Goal: Task Accomplishment & Management: Complete application form

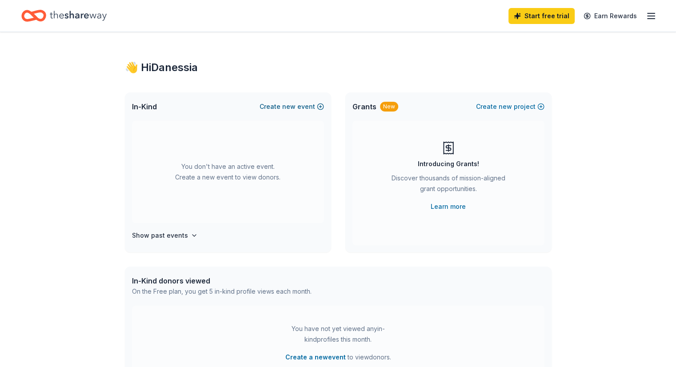
click at [299, 106] on button "Create new event" at bounding box center [291, 106] width 64 height 11
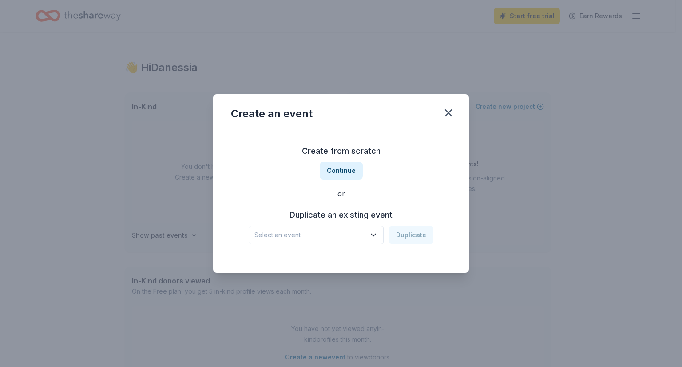
click at [371, 235] on icon "button" at bounding box center [373, 235] width 9 height 9
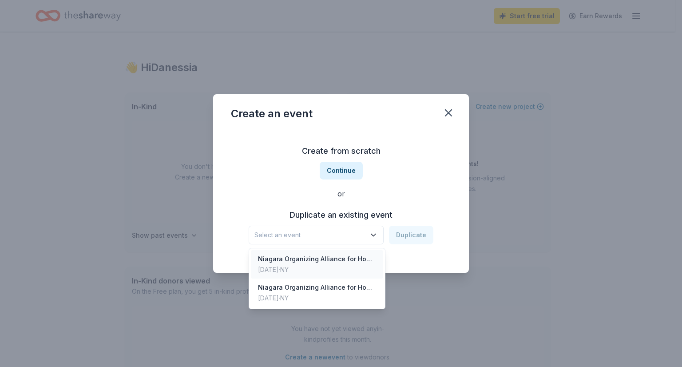
click at [361, 260] on div "Niagara Organizing Alliance for Hope, Inc.'s Gala Awards & Auction a Night with…" at bounding box center [317, 259] width 118 height 11
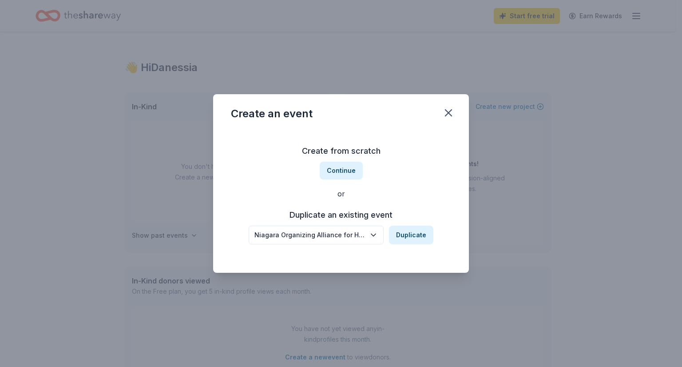
click at [353, 235] on div "Niagara Organizing Alliance for Hope, Inc.'s Gala Awards & Auction a Night with…" at bounding box center [310, 235] width 111 height 11
click at [354, 235] on div "Niagara Organizing Alliance for Hope, Inc.'s Gala Awards & Auction a Night with…" at bounding box center [310, 235] width 111 height 11
click at [400, 231] on button "Duplicate" at bounding box center [411, 235] width 44 height 19
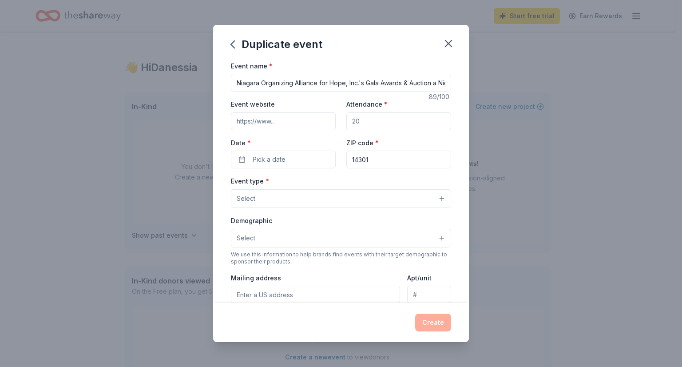
click at [266, 199] on button "Select" at bounding box center [341, 198] width 220 height 19
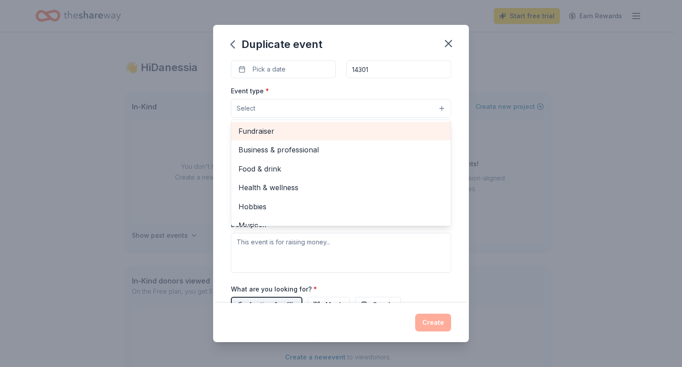
click at [266, 132] on span "Fundraiser" at bounding box center [341, 131] width 205 height 12
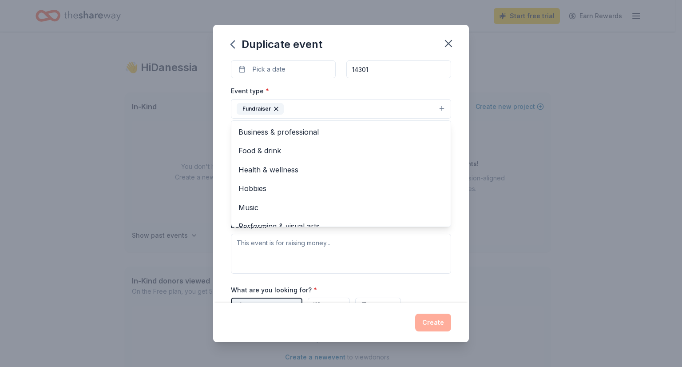
drag, startPoint x: 470, startPoint y: 155, endPoint x: 456, endPoint y: 104, distance: 52.6
click at [456, 104] on div "Duplicate event Event name * Niagara Organizing Alliance for Hope, Inc.'s Gala …" at bounding box center [341, 183] width 682 height 367
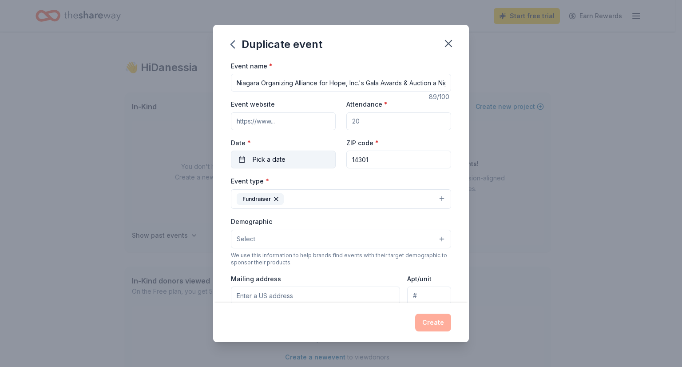
click at [267, 163] on span "Pick a date" at bounding box center [269, 159] width 33 height 11
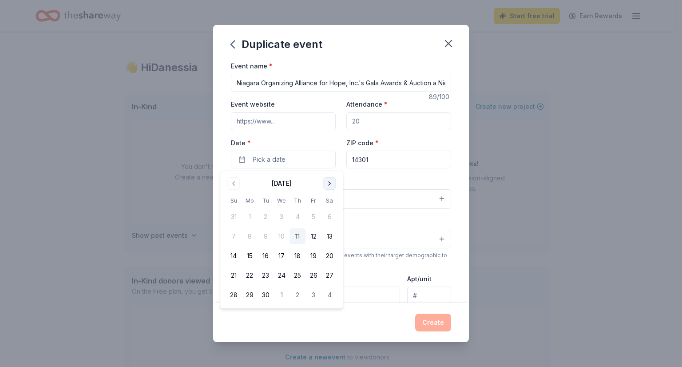
click at [328, 182] on button "Go to next month" at bounding box center [329, 183] width 12 height 12
click at [334, 274] on button "25" at bounding box center [330, 275] width 16 height 16
click at [366, 121] on input "Attendance *" at bounding box center [399, 121] width 105 height 18
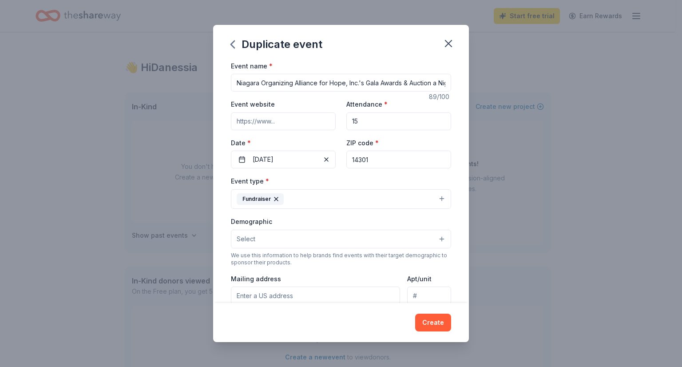
type input "1"
type input "200"
click at [271, 124] on input "Event website" at bounding box center [283, 121] width 105 height 18
click at [268, 239] on button "Select" at bounding box center [341, 239] width 220 height 19
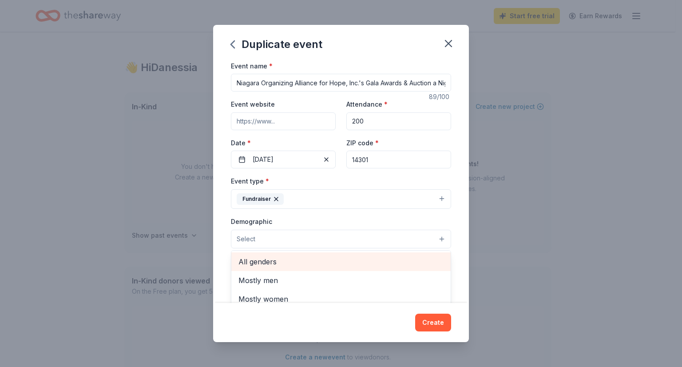
click at [268, 261] on span "All genders" at bounding box center [341, 262] width 205 height 12
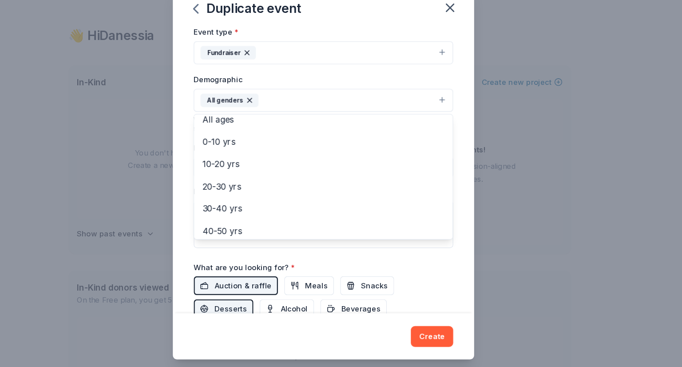
scroll to position [53, 0]
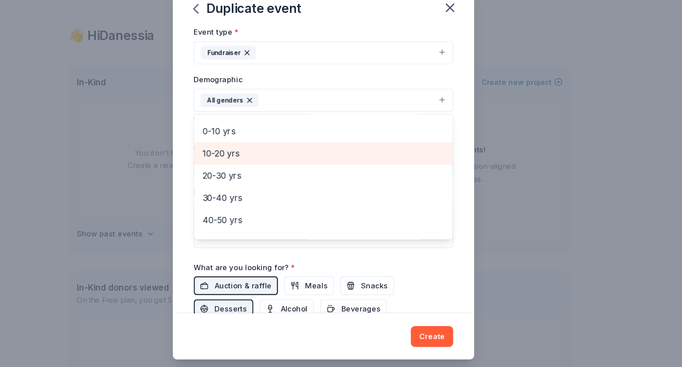
click at [248, 164] on span "10-20 yrs" at bounding box center [341, 167] width 205 height 12
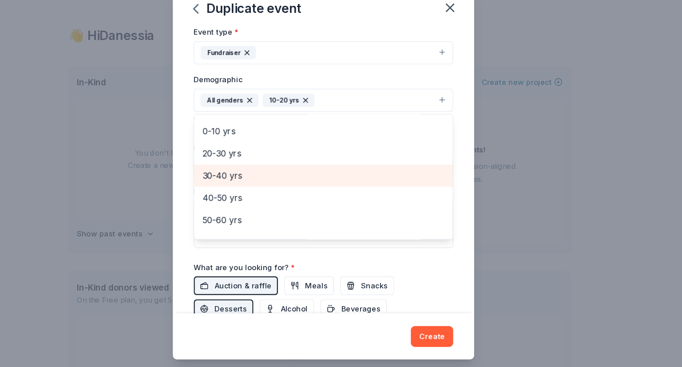
click at [257, 187] on span "30-40 yrs" at bounding box center [341, 186] width 205 height 12
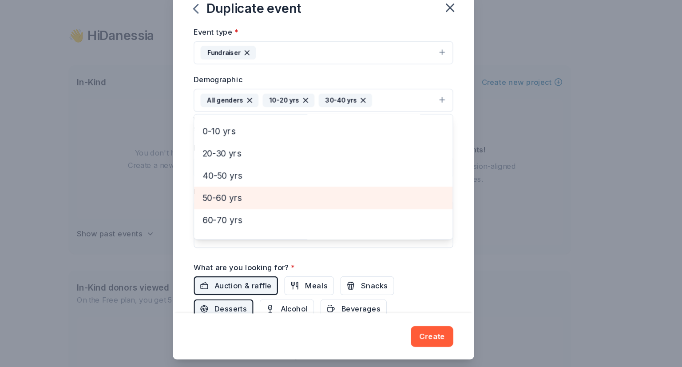
click at [255, 203] on span "50-60 yrs" at bounding box center [341, 205] width 205 height 12
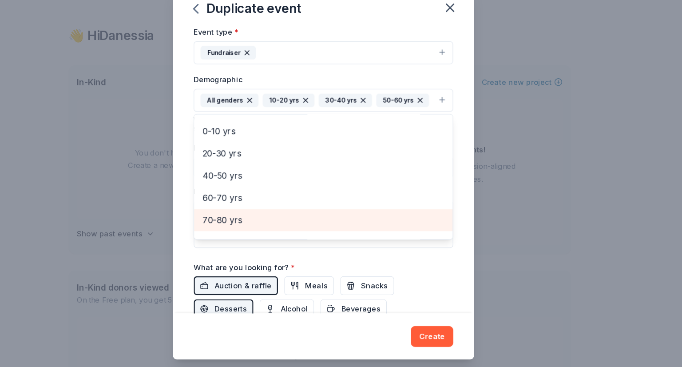
click at [258, 220] on span "70-80 yrs" at bounding box center [341, 224] width 205 height 12
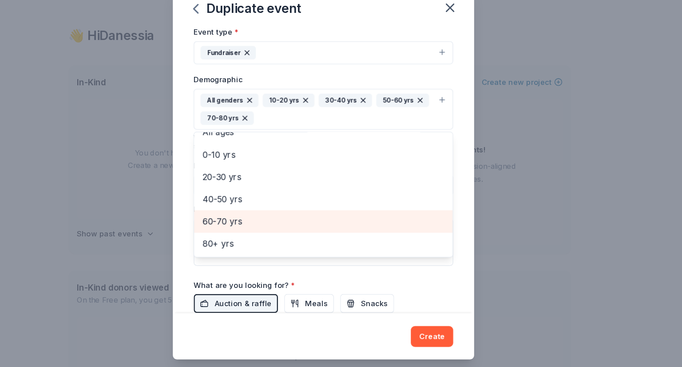
scroll to position [48, 0]
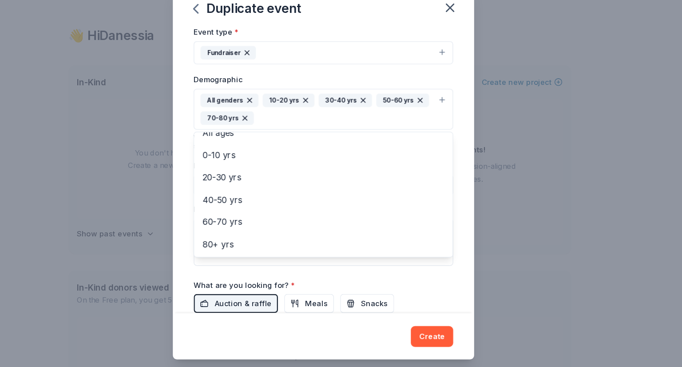
drag, startPoint x: 444, startPoint y: 214, endPoint x: 440, endPoint y: 244, distance: 30.5
click at [440, 244] on div "Mostly men Mostly women All ages 0-10 yrs 20-30 yrs 40-50 yrs 60-70 yrs 80+ yrs" at bounding box center [341, 202] width 220 height 107
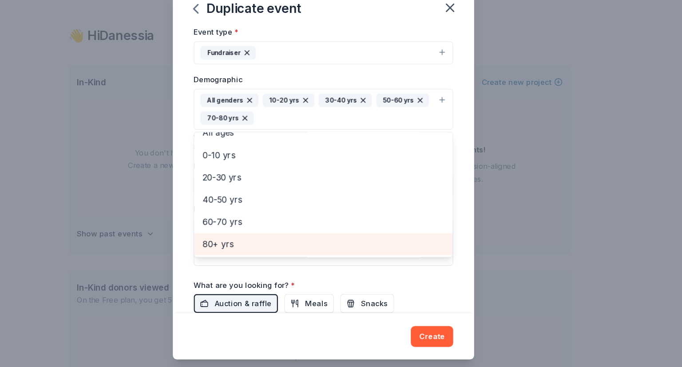
click at [247, 248] on span "80+ yrs" at bounding box center [341, 245] width 205 height 12
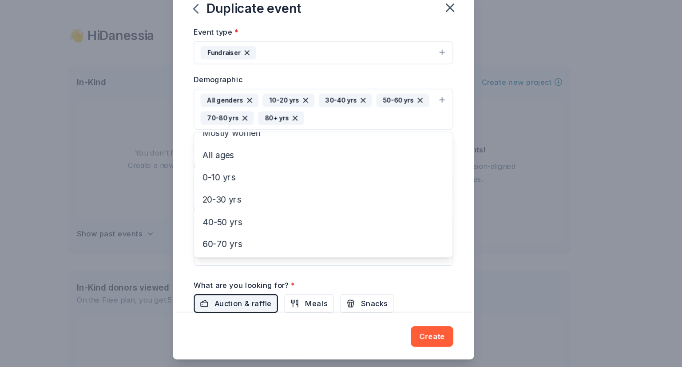
scroll to position [0, 0]
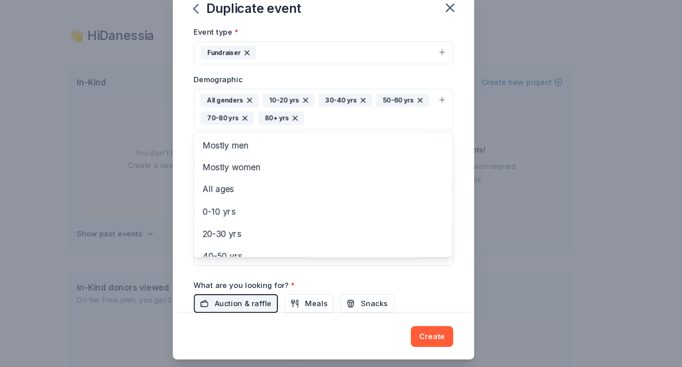
click at [448, 131] on div "Event name * Niagara Organizing Alliance for Hope, Inc.'s Gala Awards & Auction…" at bounding box center [341, 181] width 256 height 243
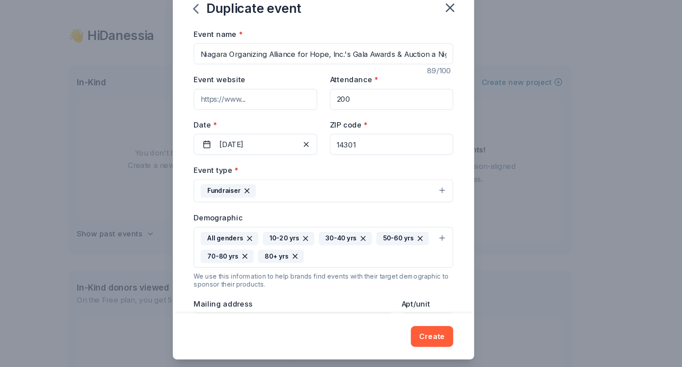
click at [281, 120] on input "Event website" at bounding box center [283, 121] width 105 height 18
click at [279, 122] on input "Event website" at bounding box center [283, 121] width 105 height 18
type input "www.noahniagara.org"
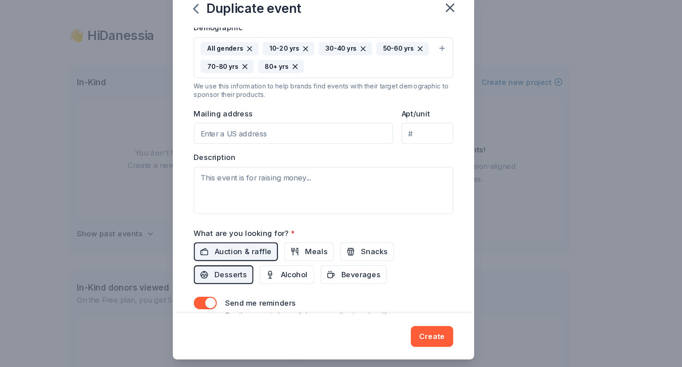
scroll to position [163, 0]
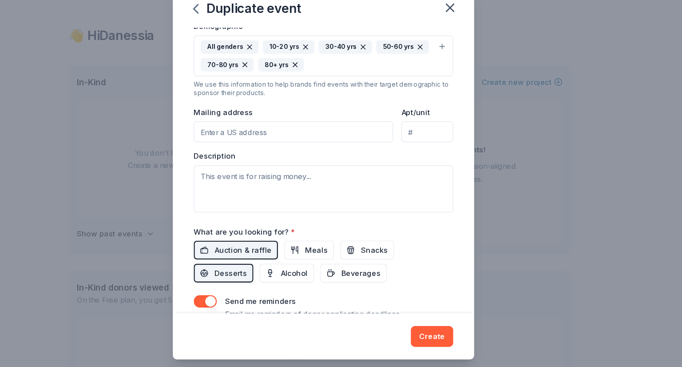
click at [292, 150] on input "Mailing address" at bounding box center [315, 149] width 169 height 18
type input "625 Tronolone Place"
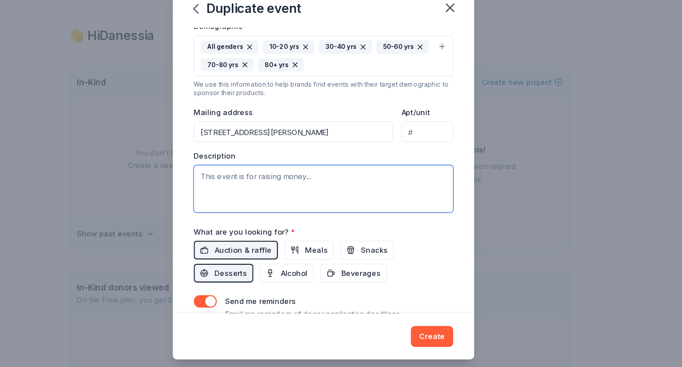
click at [281, 184] on textarea at bounding box center [341, 197] width 220 height 40
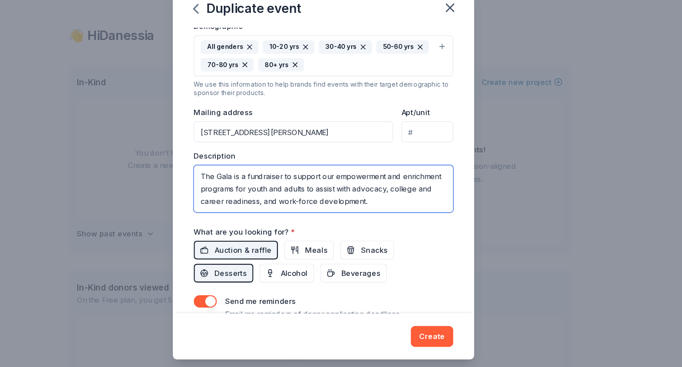
type textarea "The Gala is a fundraiser to support our empowerment and enrichment programs for…"
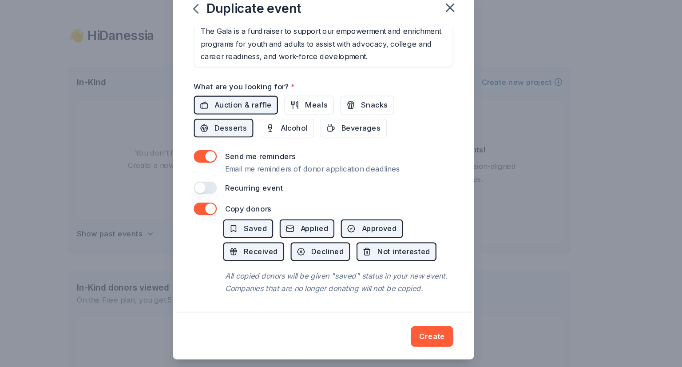
scroll to position [296, 0]
click at [321, 243] on button "Declined" at bounding box center [338, 251] width 51 height 16
click at [322, 243] on button "Declined" at bounding box center [338, 251] width 51 height 16
click at [321, 243] on button "Declined" at bounding box center [338, 251] width 51 height 16
click at [322, 243] on button "Declined" at bounding box center [338, 251] width 51 height 16
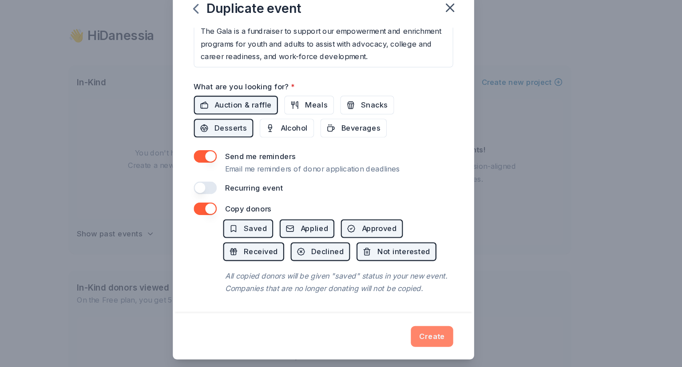
click at [440, 322] on button "Create" at bounding box center [433, 323] width 36 height 18
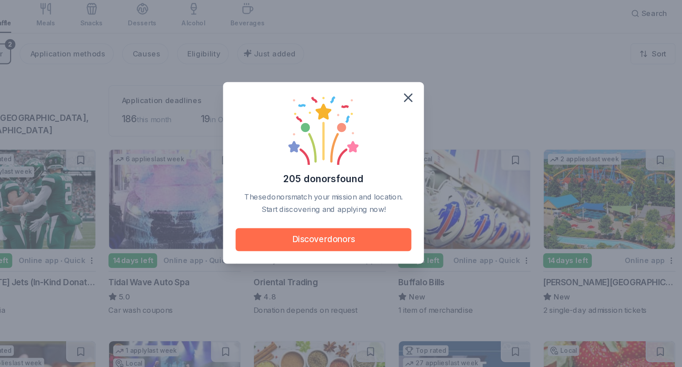
click at [357, 237] on button "Discover donors" at bounding box center [341, 241] width 149 height 20
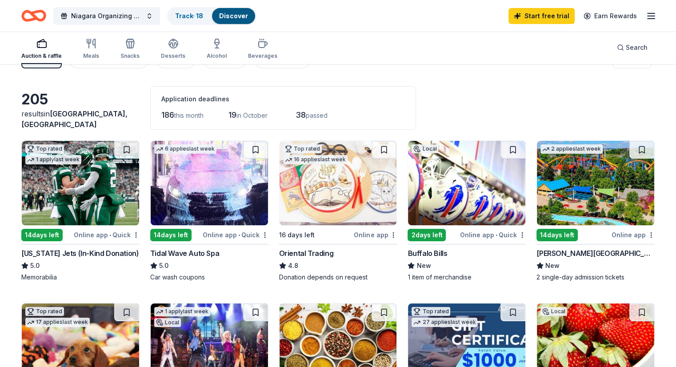
scroll to position [21, 0]
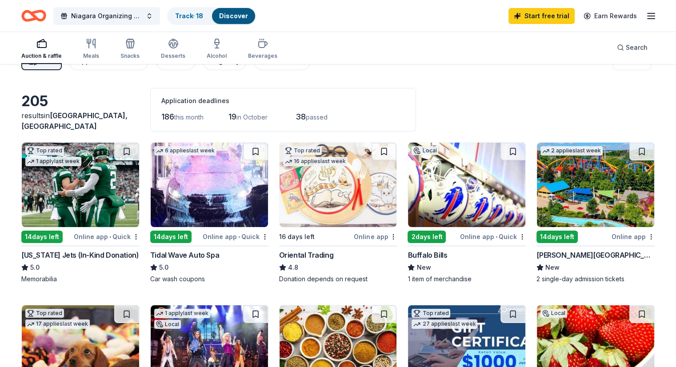
click at [434, 234] on div "2 days left" at bounding box center [426, 237] width 38 height 12
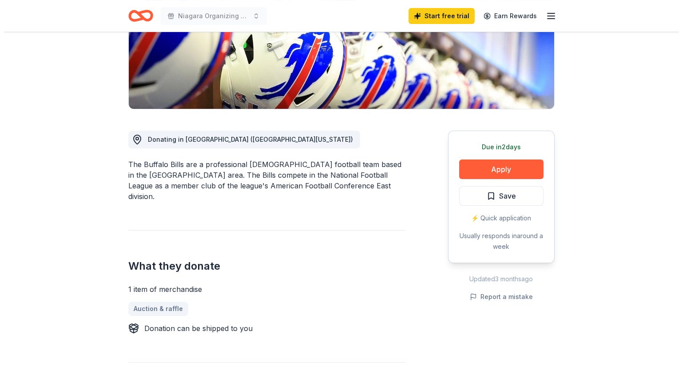
scroll to position [153, 0]
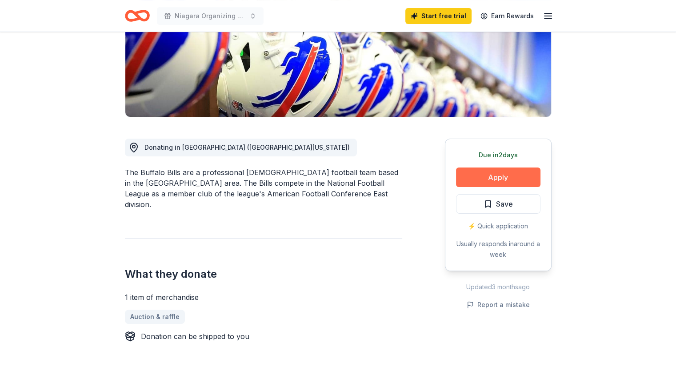
click at [494, 181] on button "Apply" at bounding box center [498, 178] width 84 height 20
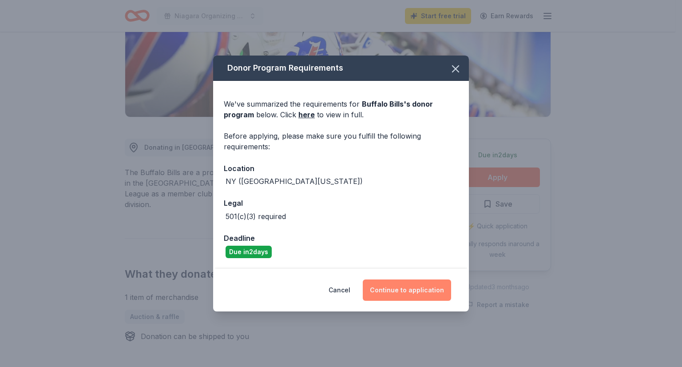
click at [393, 291] on button "Continue to application" at bounding box center [407, 289] width 88 height 21
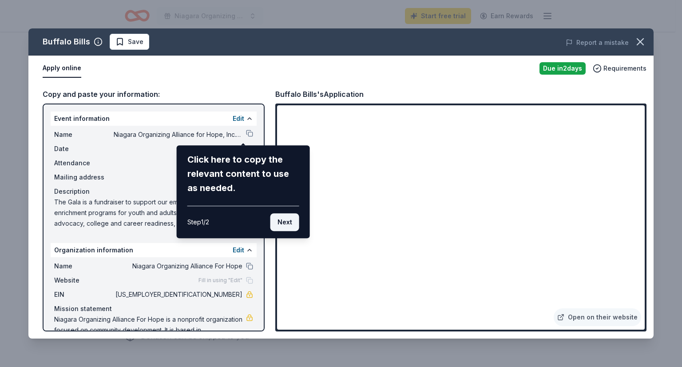
click at [288, 221] on button "Next" at bounding box center [285, 222] width 29 height 18
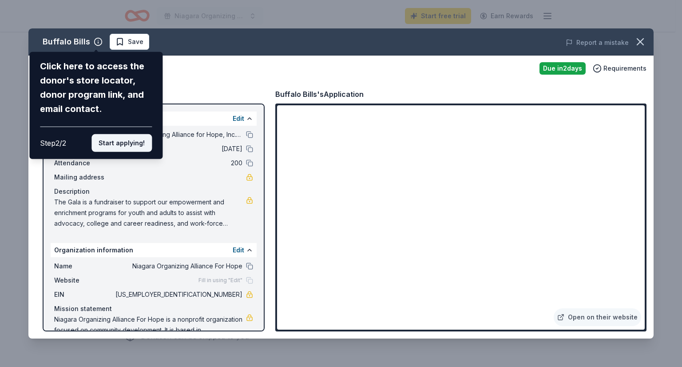
click at [136, 142] on button "Start applying!" at bounding box center [122, 143] width 60 height 18
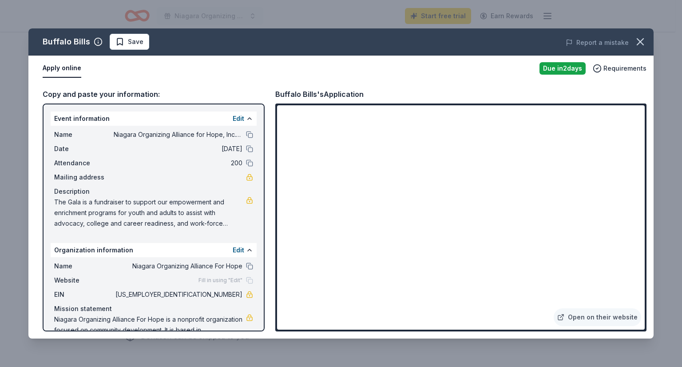
drag, startPoint x: 643, startPoint y: 132, endPoint x: 651, endPoint y: 176, distance: 44.2
click at [651, 176] on div "Buffalo Bills Save Report a mistake Apply online Due [DATE] Requirements Copy a…" at bounding box center [341, 183] width 626 height 310
